Goal: Information Seeking & Learning: Understand process/instructions

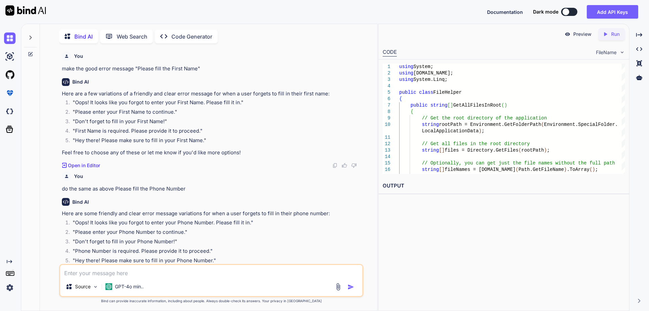
scroll to position [3016, 0]
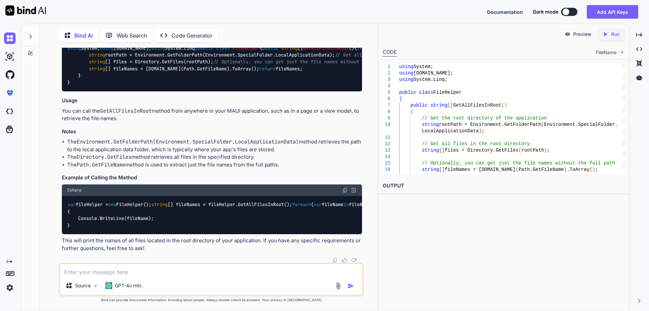
click at [167, 273] on textarea at bounding box center [211, 270] width 302 height 12
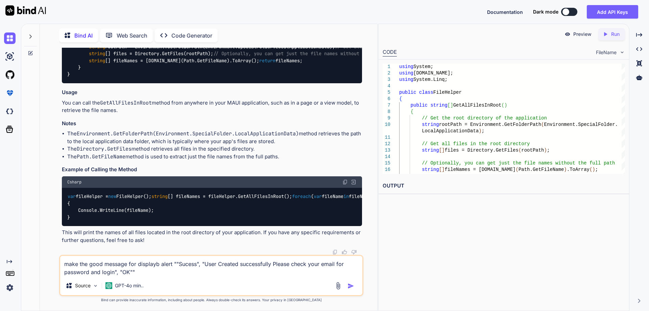
type textarea "make the good message for displayb alert ""Sucess", "User Created successfully …"
click at [348, 287] on img "button" at bounding box center [351, 285] width 7 height 7
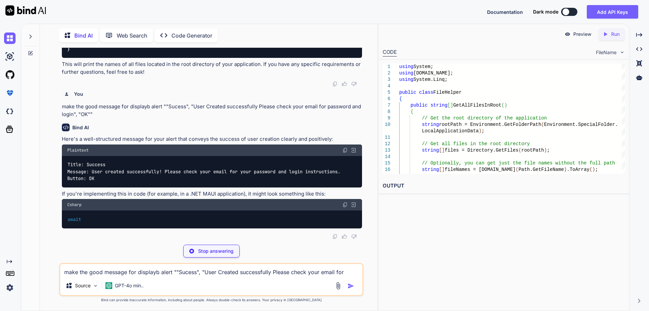
scroll to position [3278, 0]
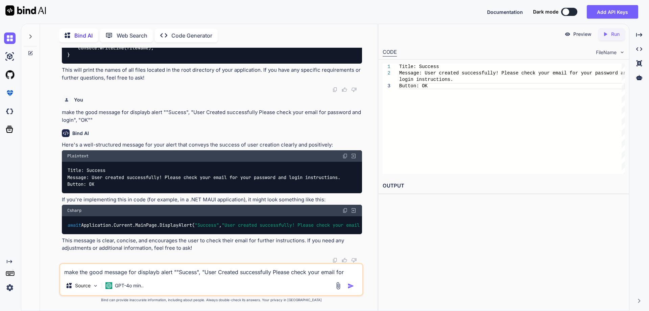
click at [90, 188] on code "Title: Success Message: User created successfully! Please check your email for …" at bounding box center [203, 177] width 273 height 21
copy code "Success"
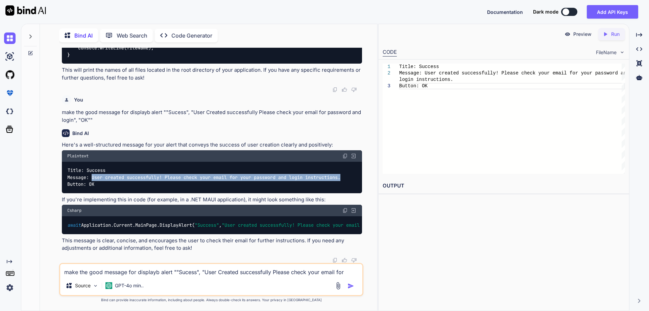
drag, startPoint x: 93, startPoint y: 202, endPoint x: 345, endPoint y: 201, distance: 252.4
click at [341, 188] on code "Title: Success Message: User created successfully! Please check your email for …" at bounding box center [203, 177] width 273 height 21
copy code "User created successfully! Please check your email for your password and login …"
click at [154, 267] on textarea "make the good message for displayb alert ""Sucess", "User Created successfully …" at bounding box center [211, 270] width 302 height 12
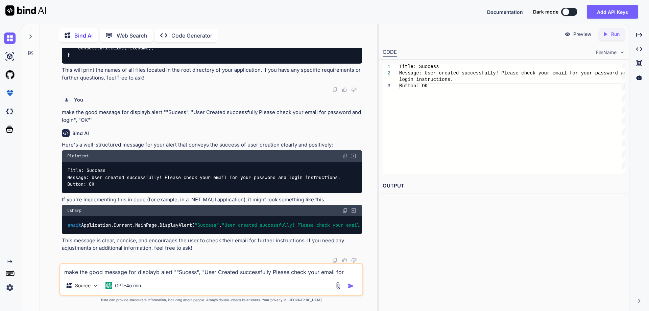
drag, startPoint x: 118, startPoint y: 274, endPoint x: 139, endPoint y: 266, distance: 22.7
click at [118, 275] on textarea "make the good message for displayb alert ""Sucess", "User Created successfully …" at bounding box center [211, 270] width 302 height 12
type textarea "h"
type textarea "How can i generate passkey to use smtp"
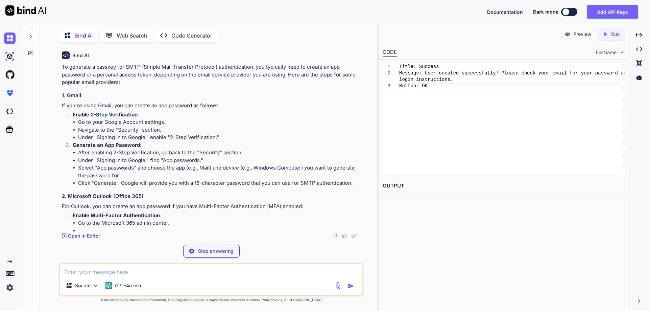
scroll to position [3549, 0]
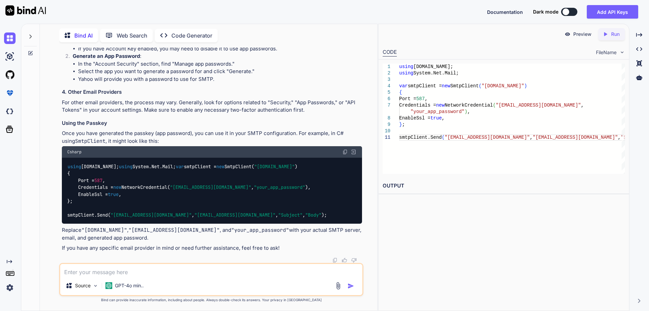
click at [135, 271] on textarea at bounding box center [211, 270] width 302 height 12
type textarea "S"
type textarea "Give SMTP intigration code for PHP"
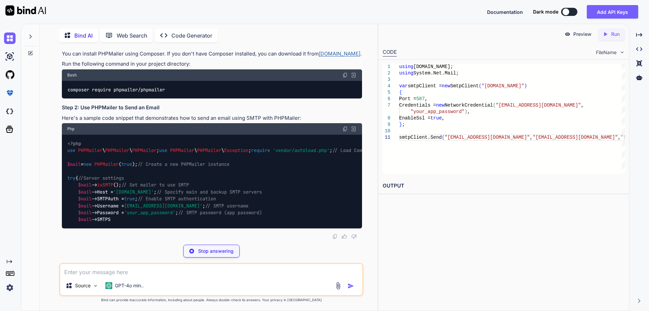
scroll to position [4142, 0]
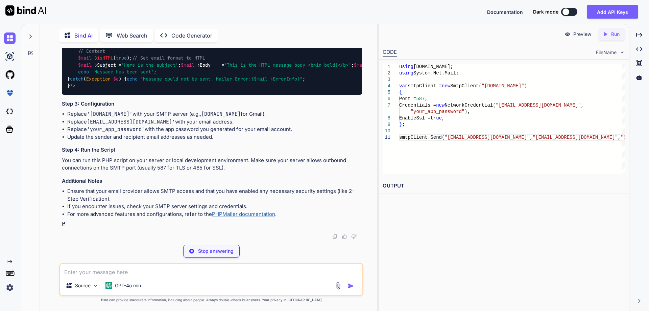
drag, startPoint x: 176, startPoint y: 69, endPoint x: 66, endPoint y: 70, distance: 109.9
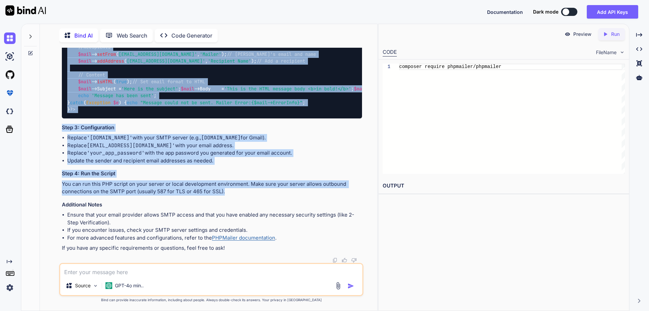
scroll to position [4012, 0]
drag, startPoint x: 225, startPoint y: 191, endPoint x: 60, endPoint y: 154, distance: 169.4
click at [61, 154] on div "You make the good error message "Please fill the First Name" Bind AI Here are a…" at bounding box center [212, 155] width 303 height 215
copy div "Step 1: Install PHPMailer You can install PHPMailer using Composer. If you don'…"
